Goal: Transaction & Acquisition: Download file/media

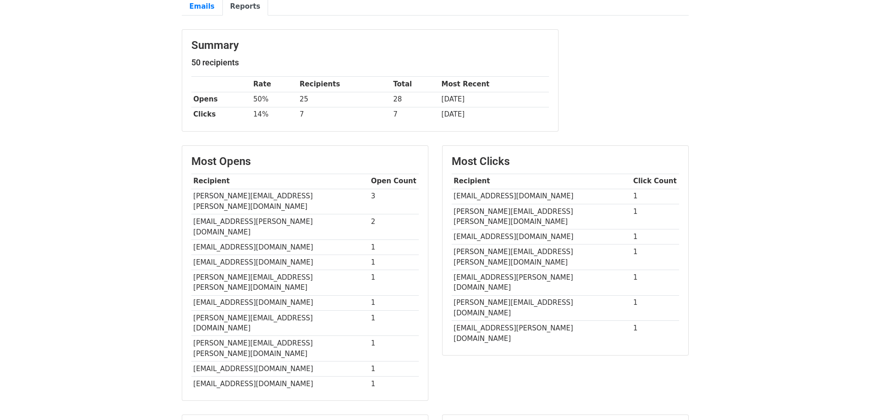
scroll to position [91, 0]
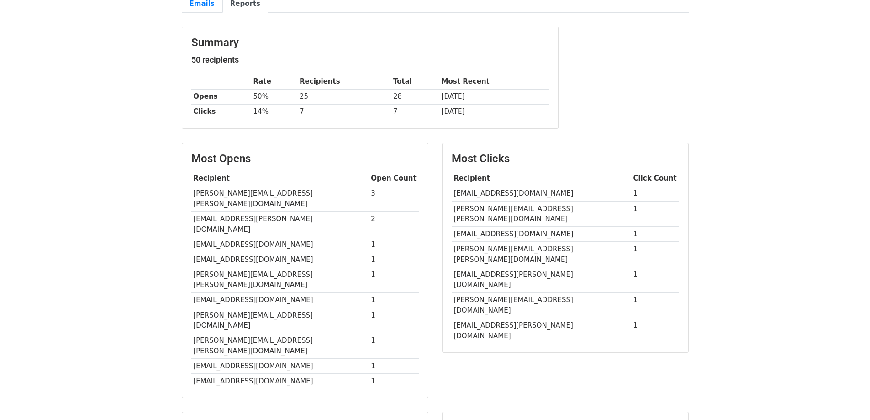
click at [299, 236] on td "[EMAIL_ADDRESS][DOMAIN_NAME]" at bounding box center [280, 243] width 178 height 15
drag, startPoint x: 283, startPoint y: 226, endPoint x: 192, endPoint y: 226, distance: 90.9
click at [192, 236] on td "[EMAIL_ADDRESS][DOMAIN_NAME]" at bounding box center [280, 243] width 178 height 15
drag, startPoint x: 408, startPoint y: 250, endPoint x: 374, endPoint y: 246, distance: 34.0
click at [408, 267] on td "1" at bounding box center [394, 280] width 50 height 26
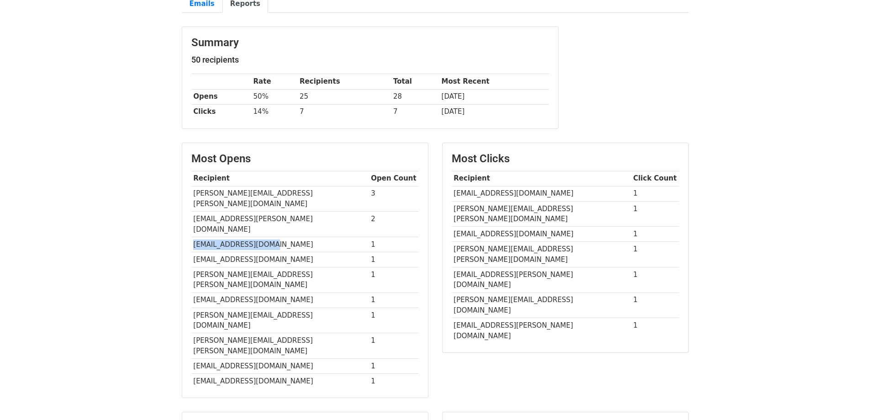
drag, startPoint x: 276, startPoint y: 223, endPoint x: 192, endPoint y: 223, distance: 83.5
click at [192, 236] on td "[EMAIL_ADDRESS][DOMAIN_NAME]" at bounding box center [280, 243] width 178 height 15
copy td "[EMAIL_ADDRESS][DOMAIN_NAME]"
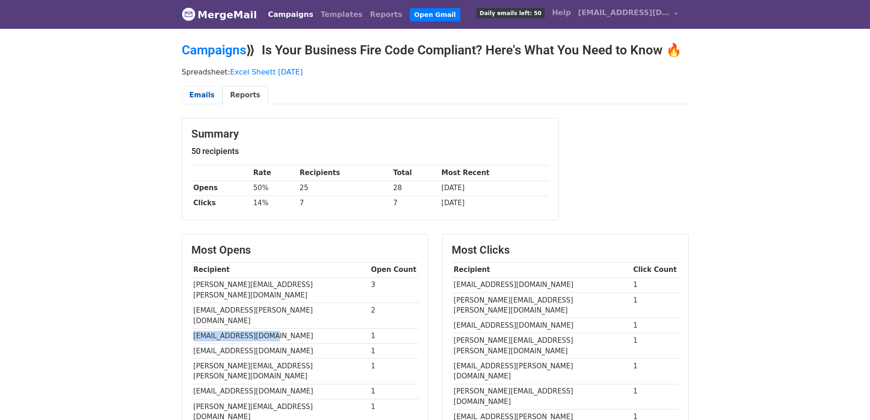
drag, startPoint x: 203, startPoint y: 91, endPoint x: 216, endPoint y: 92, distance: 13.7
click at [203, 91] on link "Emails" at bounding box center [202, 95] width 41 height 19
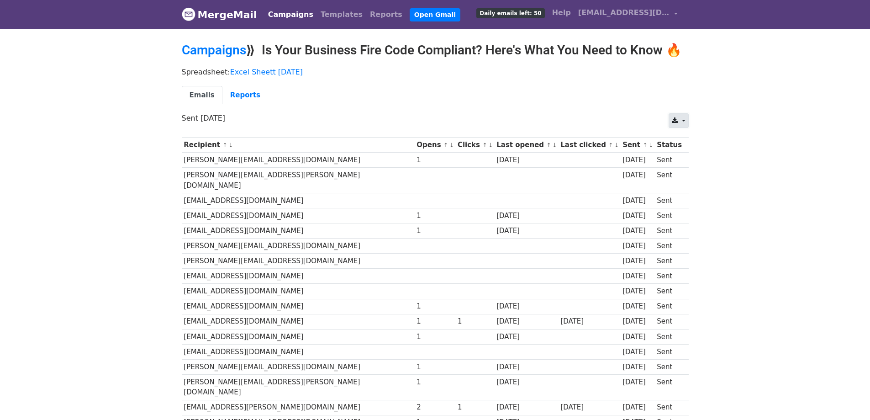
click at [678, 124] on link at bounding box center [678, 120] width 20 height 15
click at [682, 139] on link "CSV" at bounding box center [689, 141] width 41 height 15
